Goal: Information Seeking & Learning: Learn about a topic

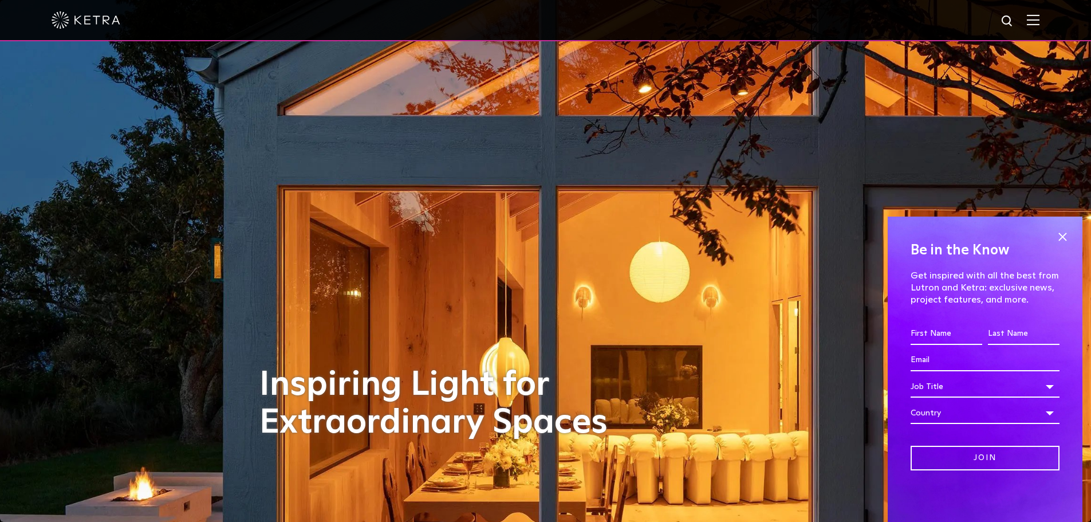
click at [1040, 21] on img at bounding box center [1033, 19] width 13 height 11
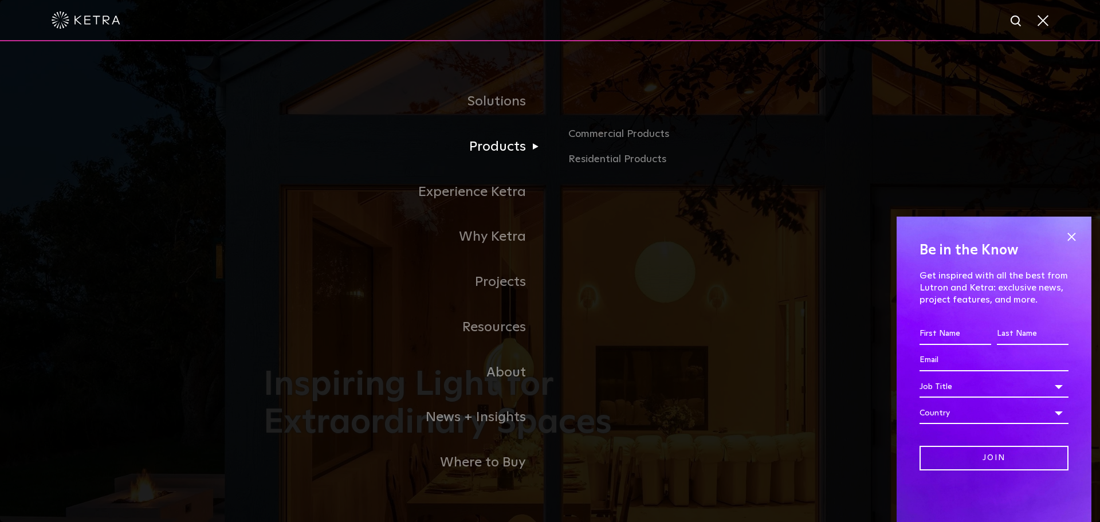
click at [505, 149] on link "Products" at bounding box center [407, 146] width 286 height 45
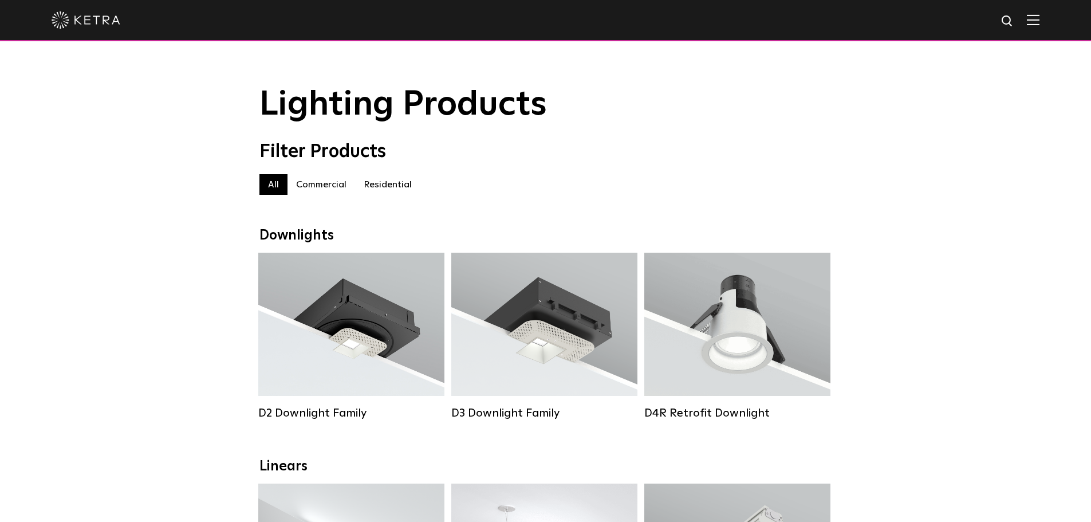
click at [1036, 23] on img at bounding box center [1033, 19] width 13 height 11
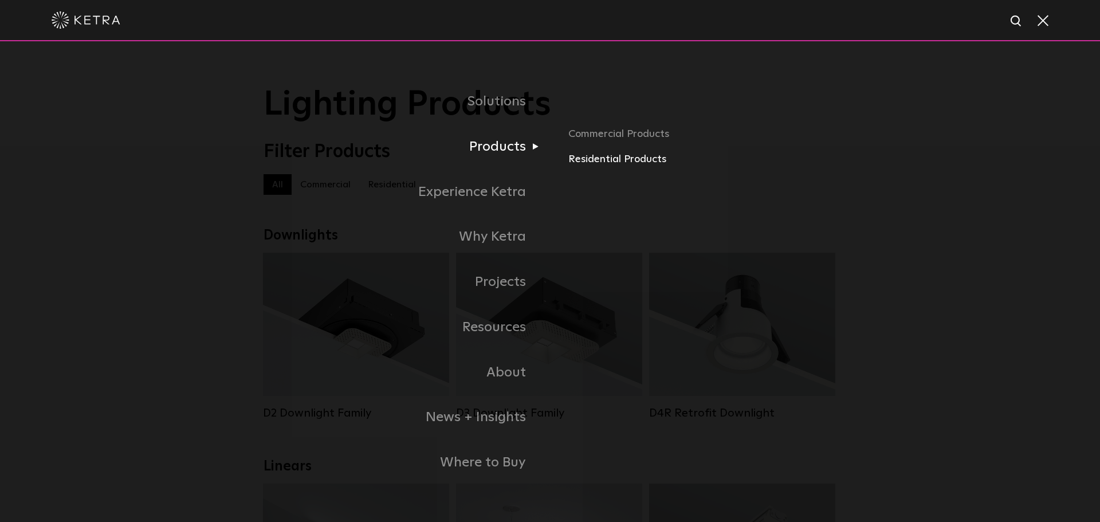
click at [609, 167] on link "Residential Products" at bounding box center [702, 159] width 268 height 17
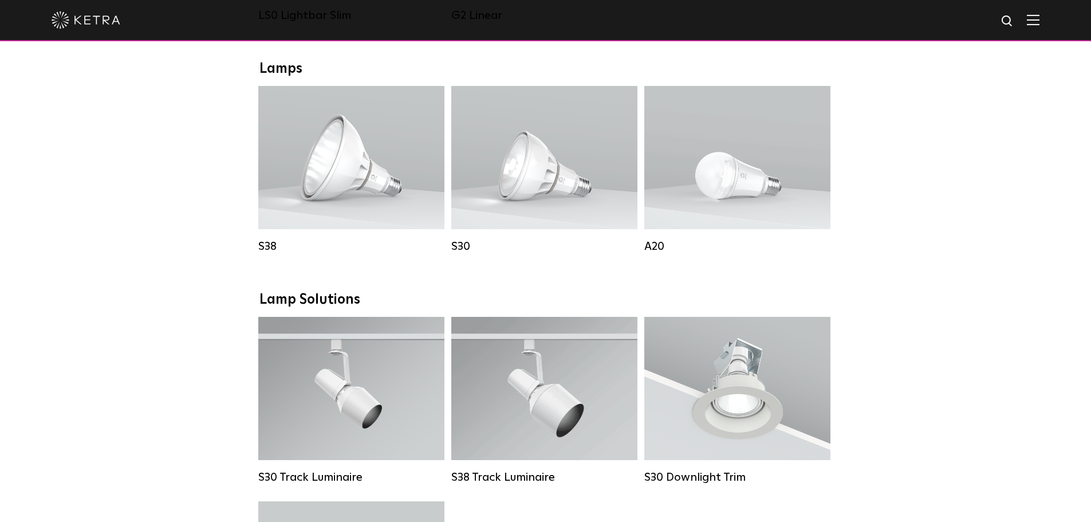
scroll to position [573, 0]
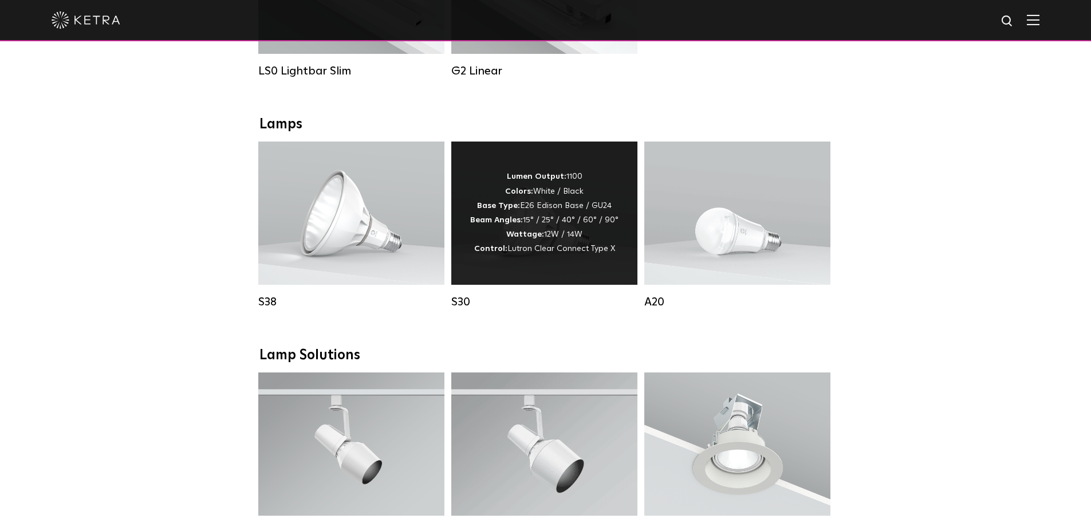
click at [497, 205] on div "Lumen Output: 1100 Colors: White / Black Base Type: E26 Edison Base / GU24 Beam…" at bounding box center [544, 213] width 148 height 86
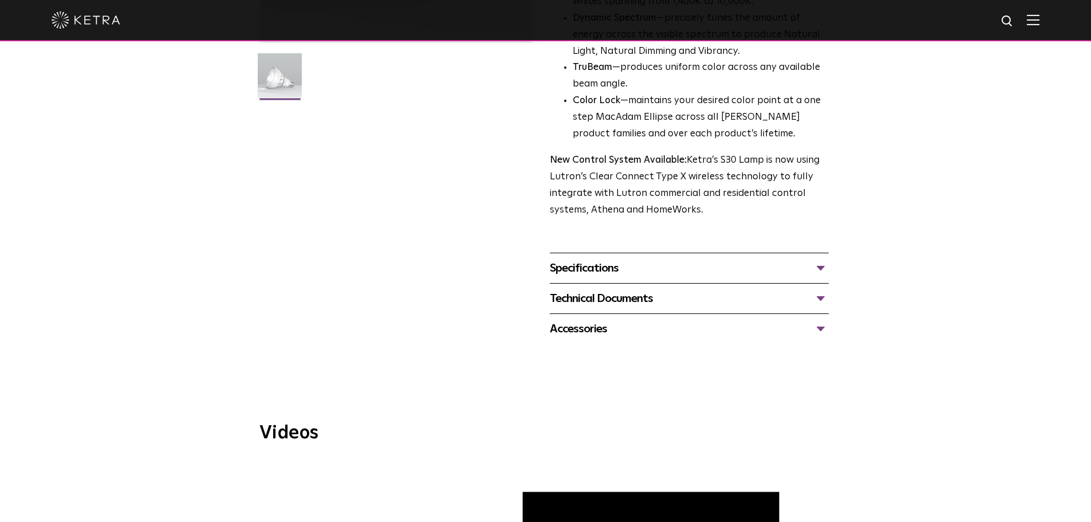
scroll to position [229, 0]
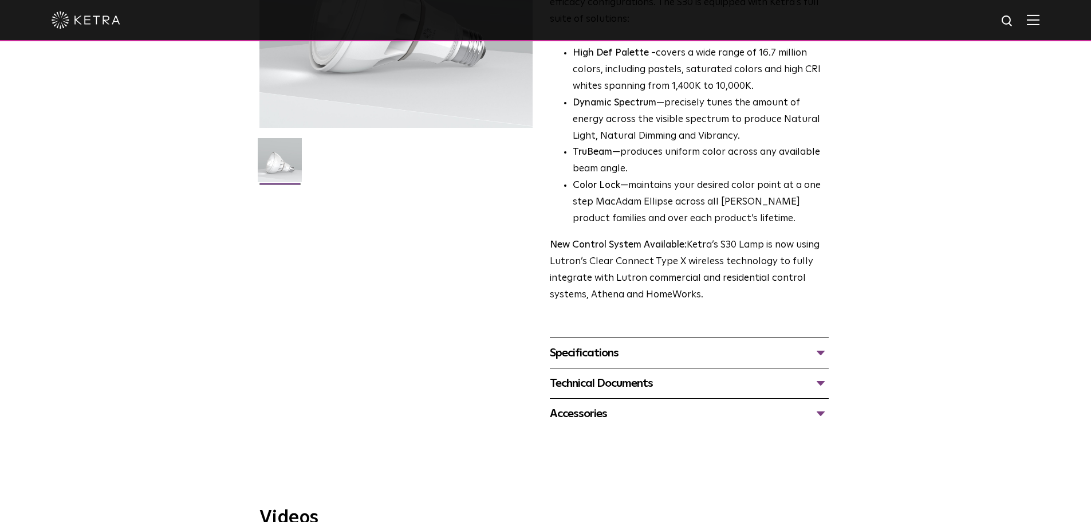
click at [579, 355] on div "Specifications" at bounding box center [689, 353] width 279 height 18
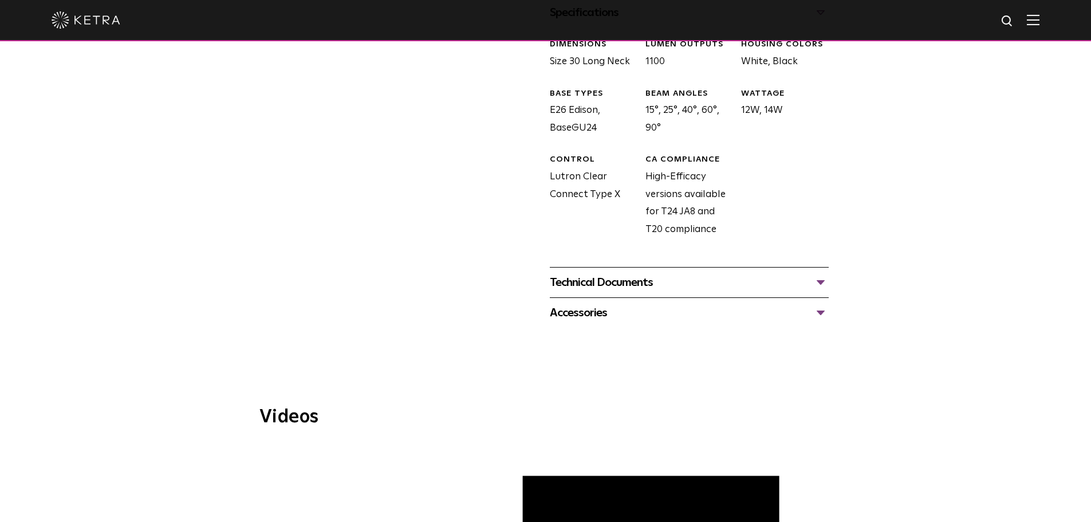
scroll to position [573, 0]
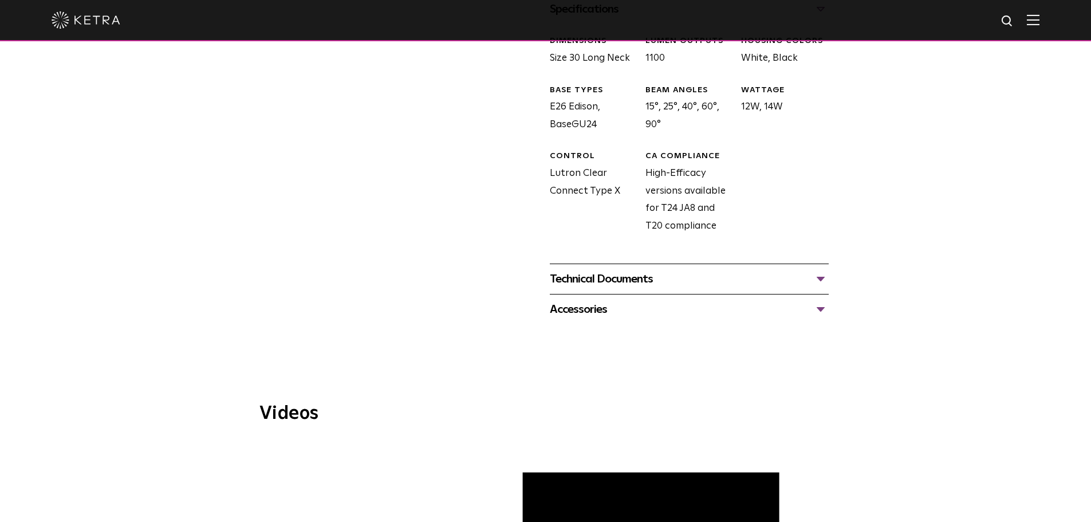
click at [636, 281] on div "Technical Documents" at bounding box center [689, 279] width 279 height 18
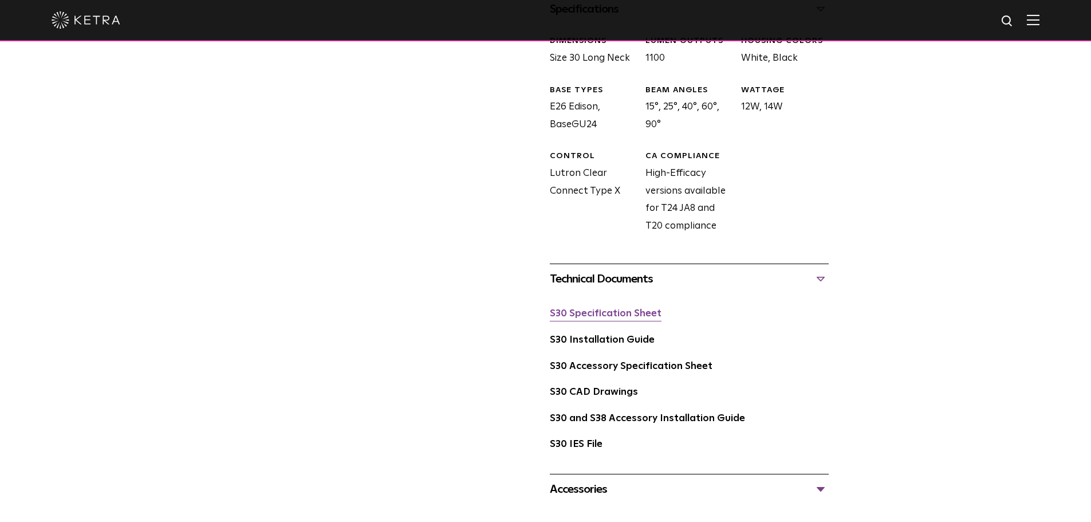
click at [614, 314] on link "S30 Specification Sheet" at bounding box center [606, 314] width 112 height 10
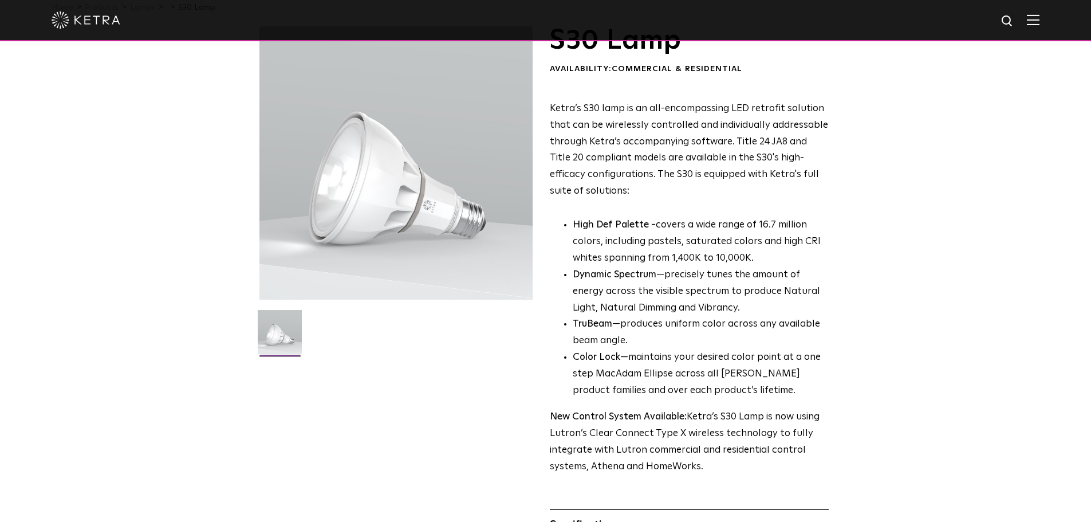
scroll to position [0, 0]
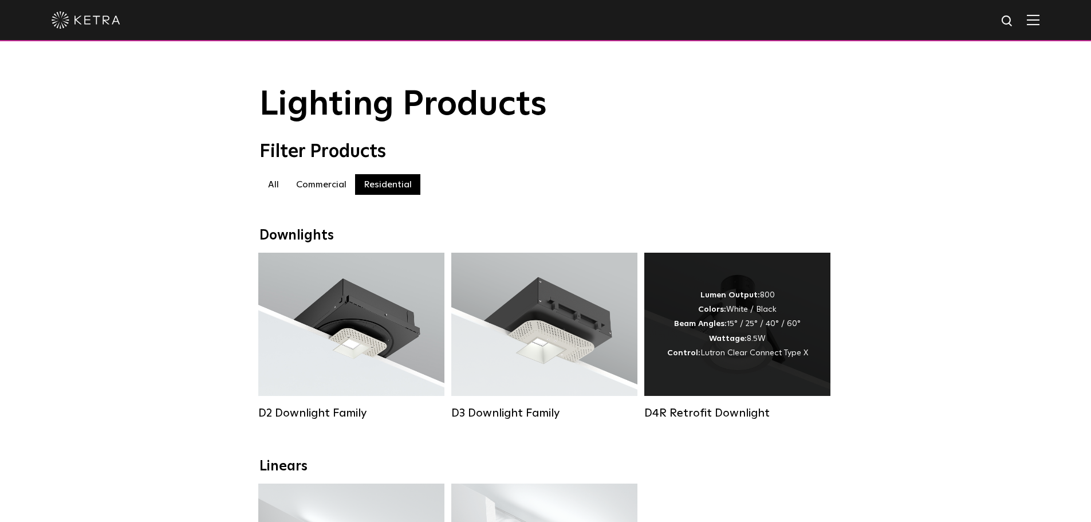
click at [705, 386] on div "Lumen Output: 800 Colors: White / Black Beam Angles: 15° / 25° / 40° / 60° Watt…" at bounding box center [737, 324] width 186 height 143
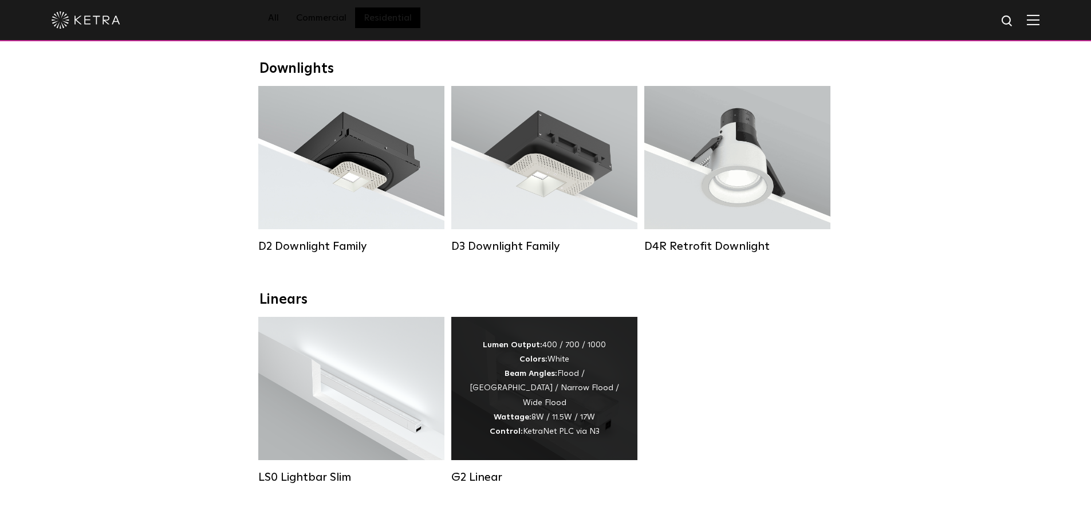
scroll to position [172, 0]
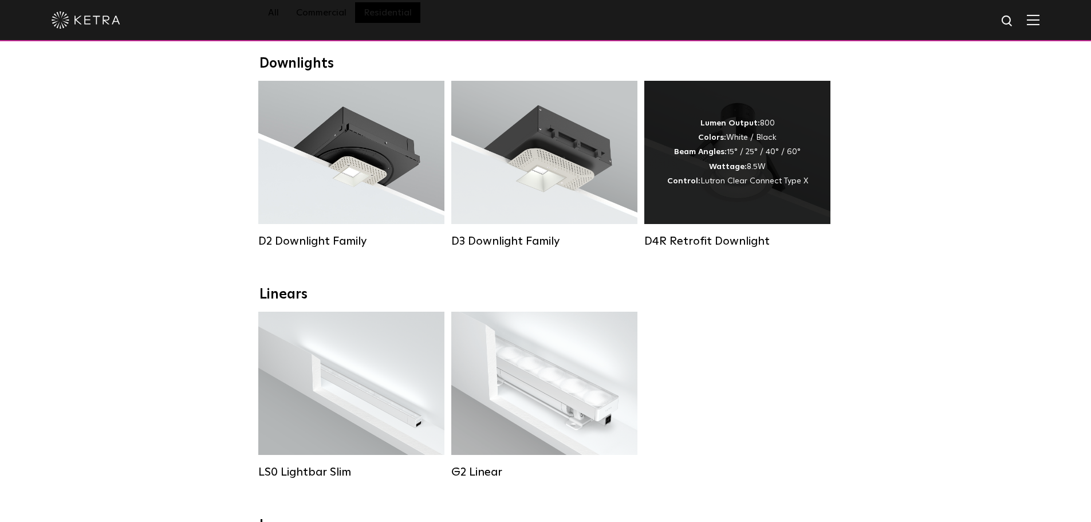
click at [734, 148] on div "Lumen Output: 800 Colors: White / Black Beam Angles: 15° / 25° / 40° / 60° Watt…" at bounding box center [737, 152] width 141 height 72
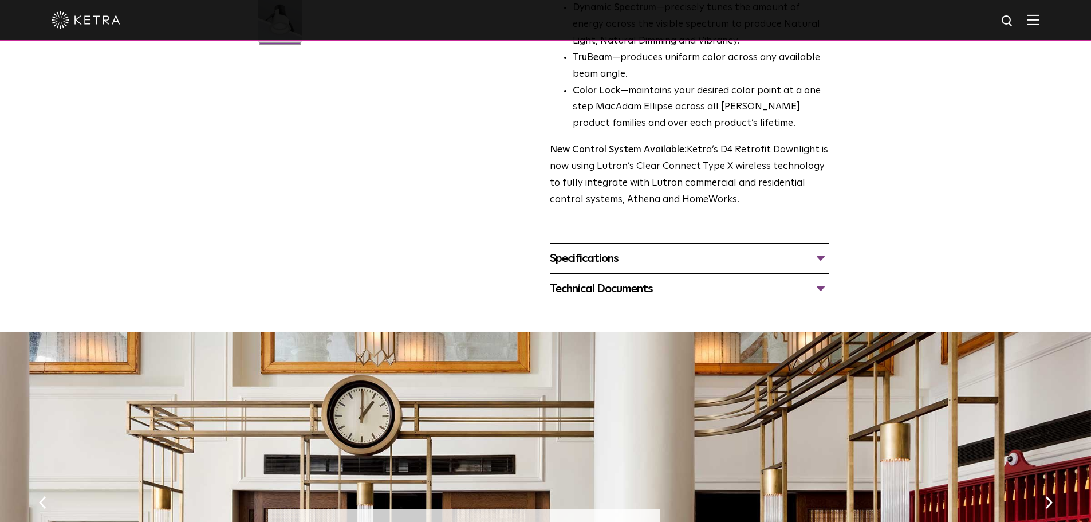
scroll to position [172, 0]
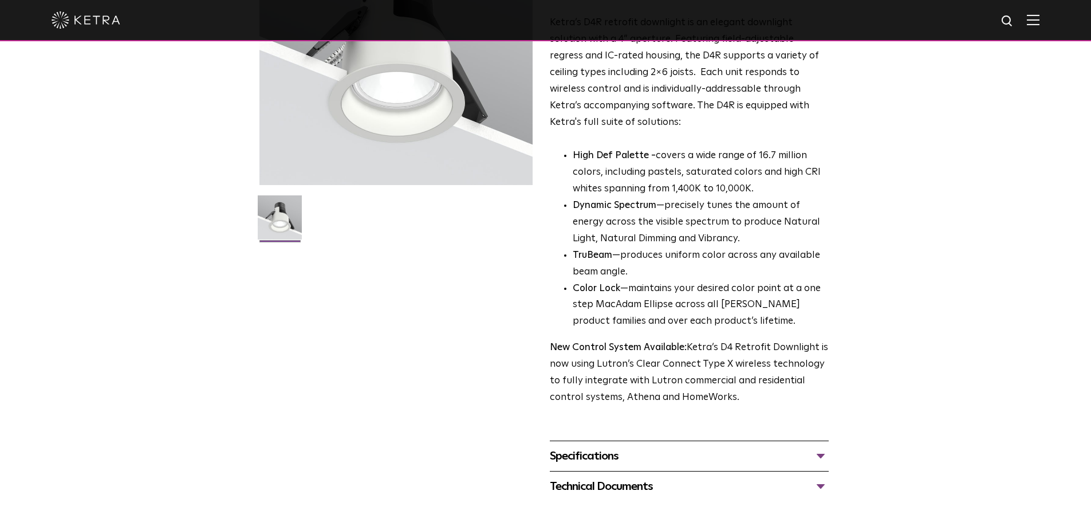
click at [599, 459] on div "Specifications" at bounding box center [689, 456] width 279 height 18
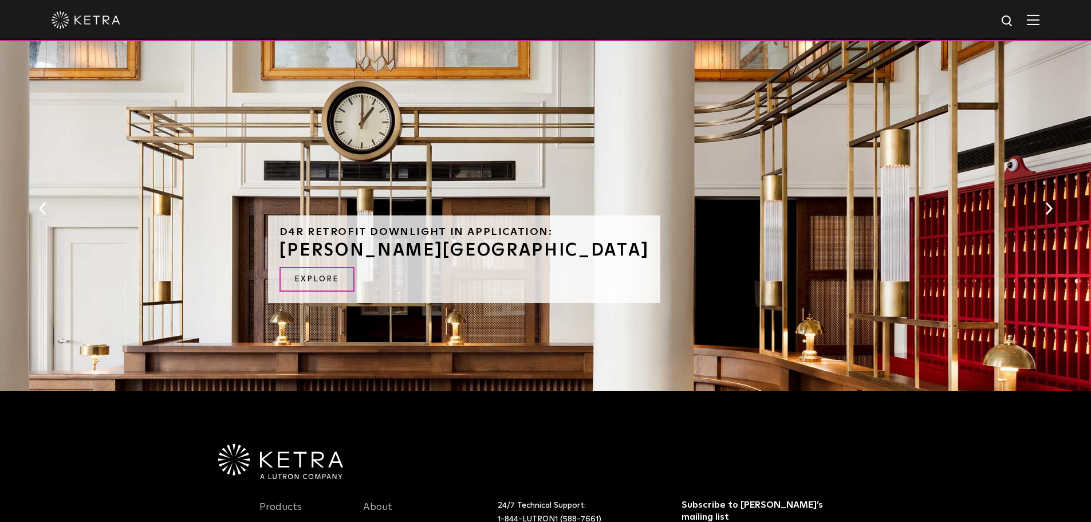
scroll to position [802, 0]
